Goal: Book appointment/travel/reservation

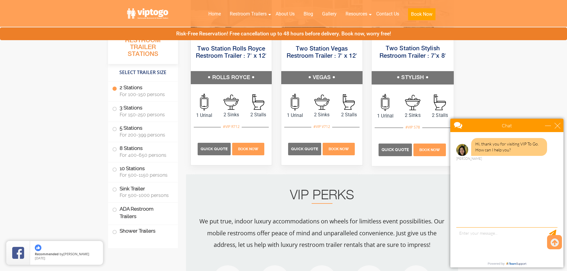
scroll to position [446, 0]
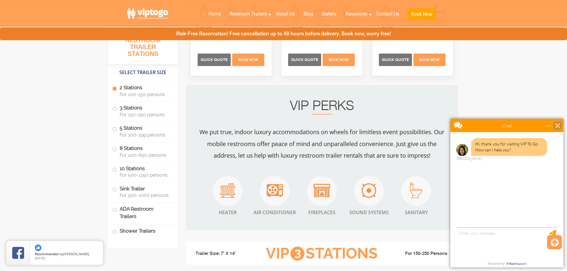
click at [555, 125] on div "close" at bounding box center [557, 126] width 6 height 6
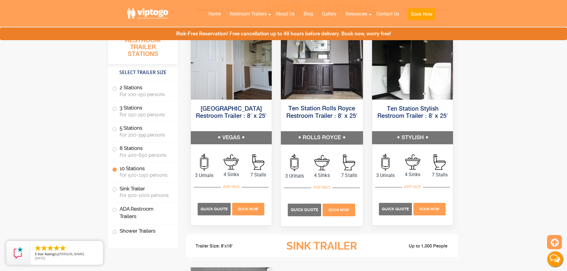
scroll to position [1398, 0]
click at [346, 209] on span "Book Now" at bounding box center [338, 210] width 21 height 4
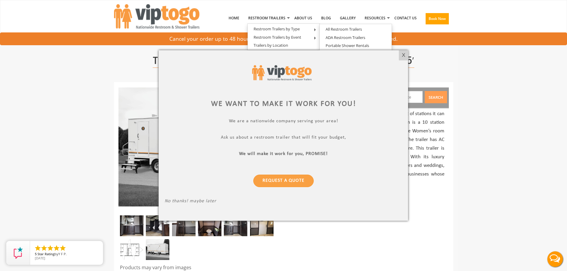
drag, startPoint x: 401, startPoint y: 55, endPoint x: 488, endPoint y: 1, distance: 102.3
click at [484, 23] on div at bounding box center [283, 135] width 567 height 271
